Goal: Information Seeking & Learning: Understand process/instructions

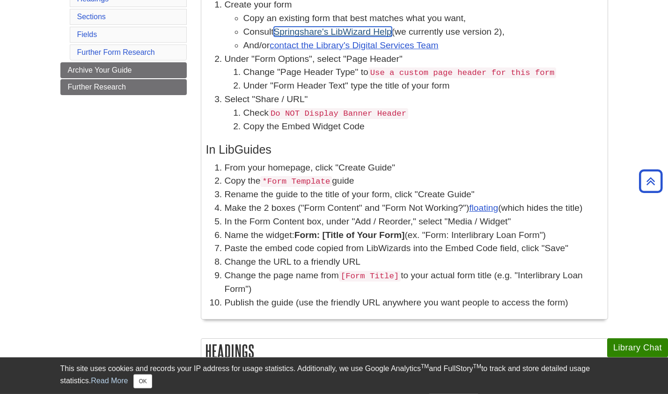
scroll to position [239, 0]
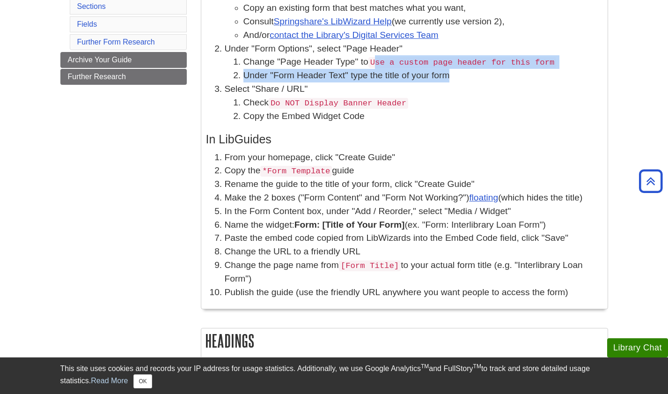
drag, startPoint x: 379, startPoint y: 59, endPoint x: 566, endPoint y: 73, distance: 188.2
click at [566, 73] on ol "Change "Page Header Type" to Use a custom page header for this form Under "Form…" at bounding box center [414, 68] width 378 height 27
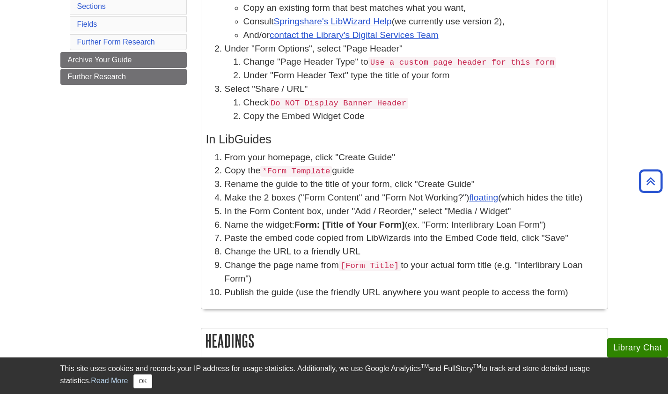
click at [459, 107] on li "Check Do NOT Display Banner Header" at bounding box center [422, 103] width 359 height 14
drag, startPoint x: 360, startPoint y: 63, endPoint x: 522, endPoint y: 66, distance: 162.0
click at [521, 65] on li "Change "Page Header Type" to Use a custom page header for this form" at bounding box center [422, 62] width 359 height 14
click at [536, 88] on li "Select "Share / URL" Check Do NOT Display Banner Header Copy the Embed Widget C…" at bounding box center [414, 102] width 378 height 41
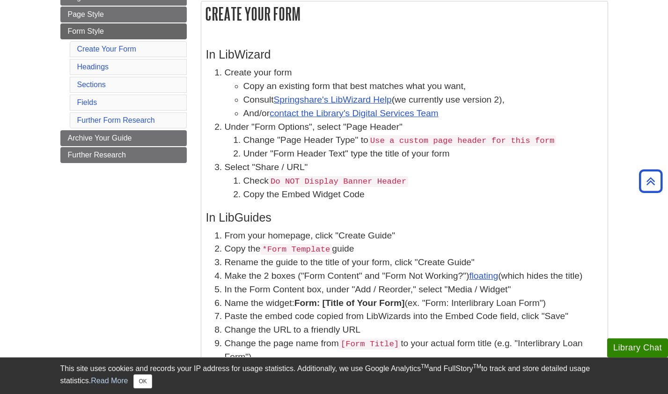
scroll to position [143, 0]
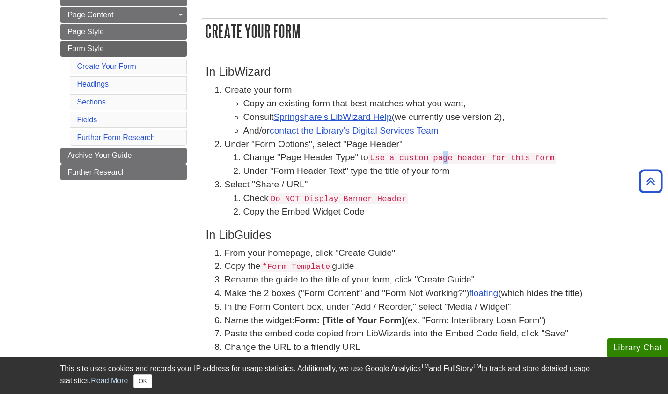
drag, startPoint x: 440, startPoint y: 165, endPoint x: 452, endPoint y: 165, distance: 11.7
click at [447, 164] on li "Change "Page Header Type" to Use a custom page header for this form" at bounding box center [422, 158] width 359 height 14
click at [538, 159] on code "Use a custom page header for this form" at bounding box center [462, 158] width 188 height 11
drag, startPoint x: 258, startPoint y: 145, endPoint x: 335, endPoint y: 146, distance: 76.8
click at [335, 146] on li "Under "Form Options", select "Page Header" Change "Page Header Type" to Use a c…" at bounding box center [414, 158] width 378 height 41
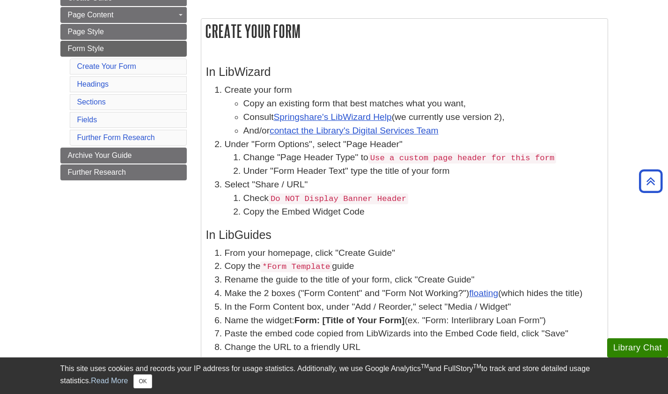
click at [427, 202] on li "Check Do NOT Display Banner Header" at bounding box center [422, 198] width 359 height 14
click at [87, 101] on link "Sections" at bounding box center [91, 102] width 29 height 8
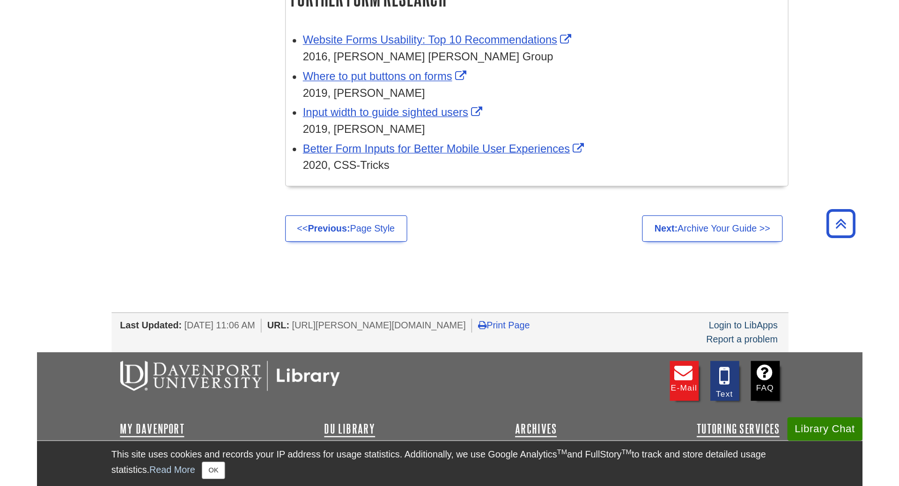
scroll to position [1869, 0]
